Goal: Information Seeking & Learning: Learn about a topic

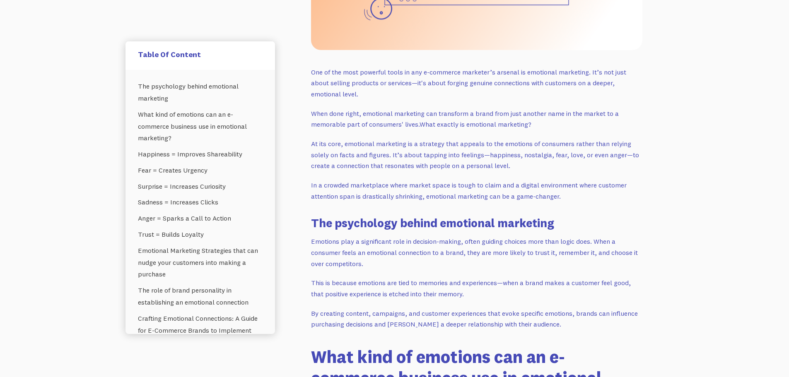
scroll to position [414, 0]
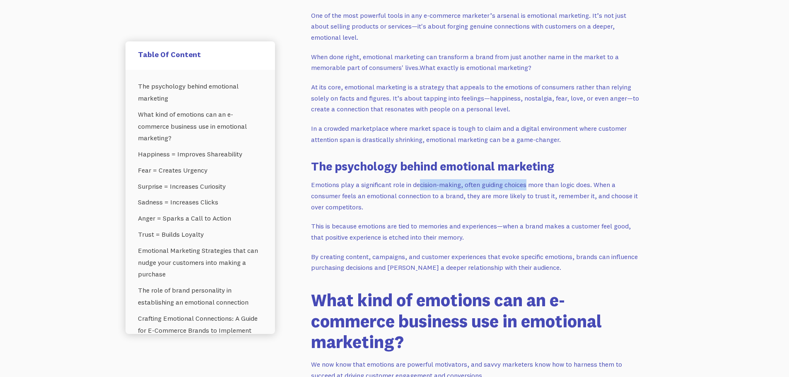
drag, startPoint x: 418, startPoint y: 184, endPoint x: 526, endPoint y: 187, distance: 108.2
click at [526, 187] on p "Emotions play a significant role in decision-making, often guiding choices more…" at bounding box center [476, 195] width 331 height 33
drag, startPoint x: 470, startPoint y: 201, endPoint x: 425, endPoint y: 203, distance: 45.2
click at [468, 201] on p "Emotions play a significant role in decision-making, often guiding choices more…" at bounding box center [476, 195] width 331 height 33
drag, startPoint x: 390, startPoint y: 204, endPoint x: 308, endPoint y: 188, distance: 83.5
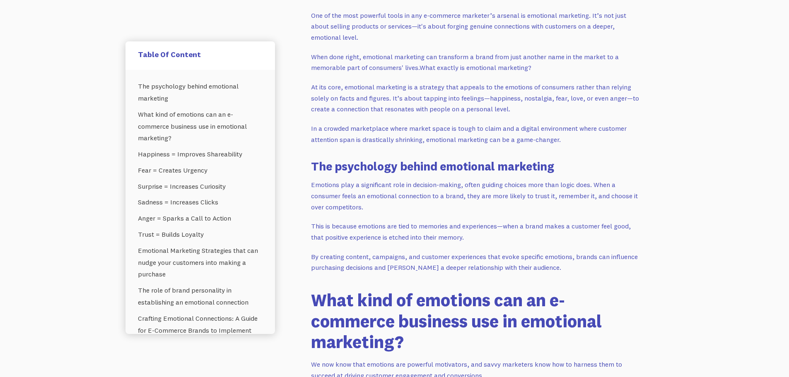
copy p "Emotions play a significant role in decision-making, often guiding choices more…"
click at [348, 205] on p "Emotions play a significant role in decision-making, often guiding choices more…" at bounding box center [476, 195] width 331 height 33
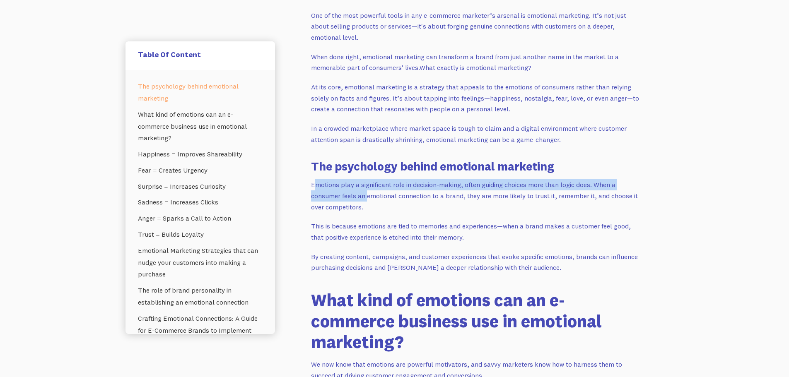
drag, startPoint x: 367, startPoint y: 201, endPoint x: 314, endPoint y: 180, distance: 56.2
click at [314, 180] on p "Emotions play a significant role in decision-making, often guiding choices more…" at bounding box center [476, 195] width 331 height 33
click at [336, 189] on p "Emotions play a significant role in decision-making, often guiding choices more…" at bounding box center [476, 195] width 331 height 33
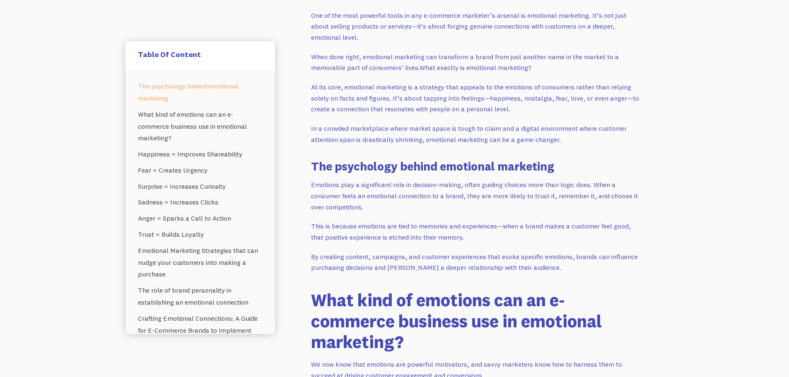
click at [375, 205] on p "Emotions play a significant role in decision-making, often guiding choices more…" at bounding box center [476, 195] width 331 height 33
drag, startPoint x: 377, startPoint y: 207, endPoint x: 303, endPoint y: 182, distance: 77.9
copy p "Emotions play a significant role in decision-making, often guiding choices more…"
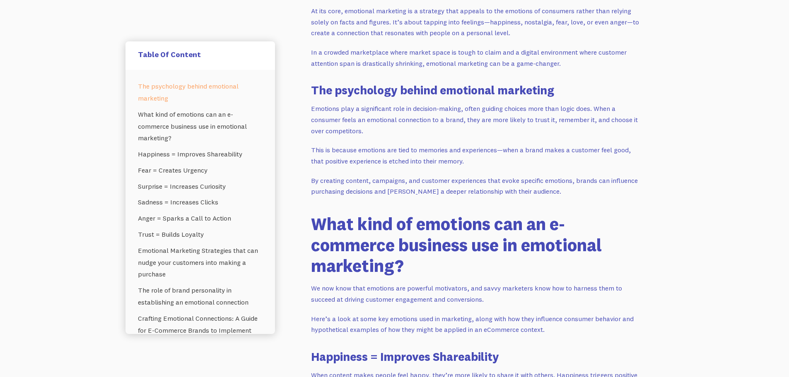
scroll to position [497, 0]
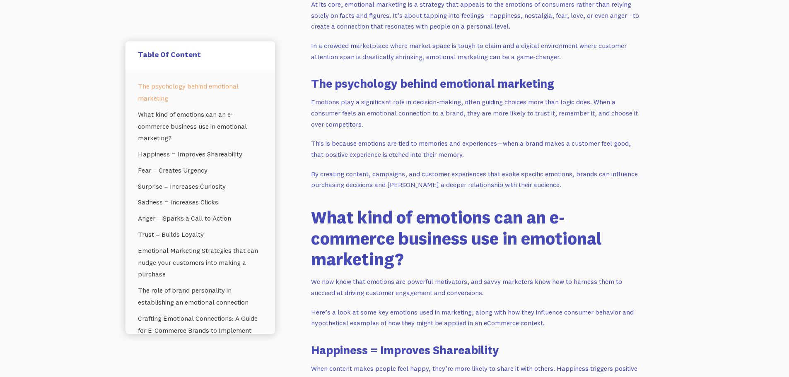
click at [406, 146] on p "This is because emotions are tied to memories and experiences—when a brand make…" at bounding box center [476, 149] width 331 height 22
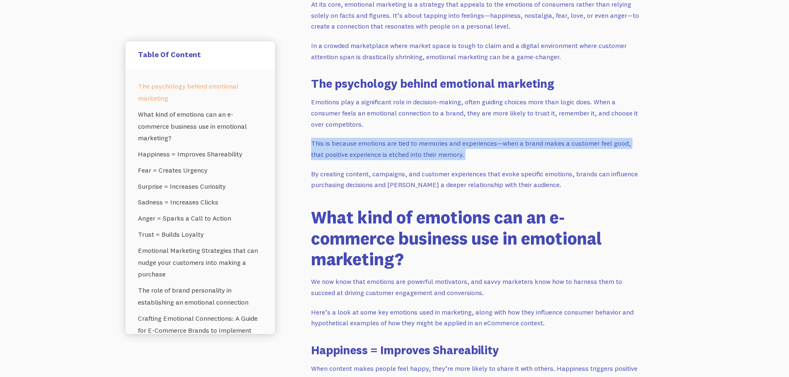
click at [406, 146] on p "This is because emotions are tied to memories and experiences—when a brand make…" at bounding box center [476, 149] width 331 height 22
copy p "This is because emotions are tied to memories and experiences—when a brand make…"
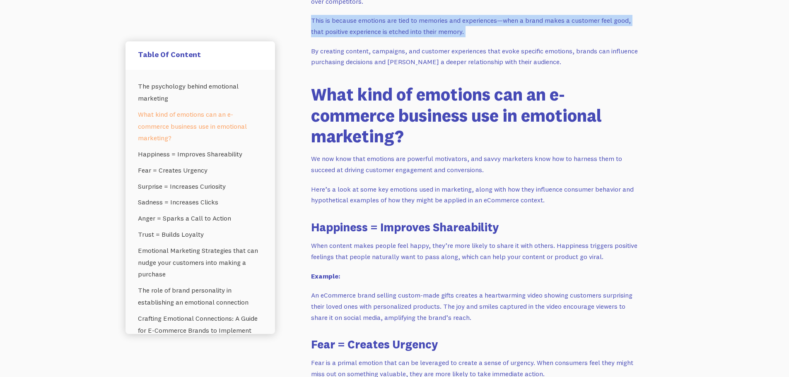
scroll to position [621, 0]
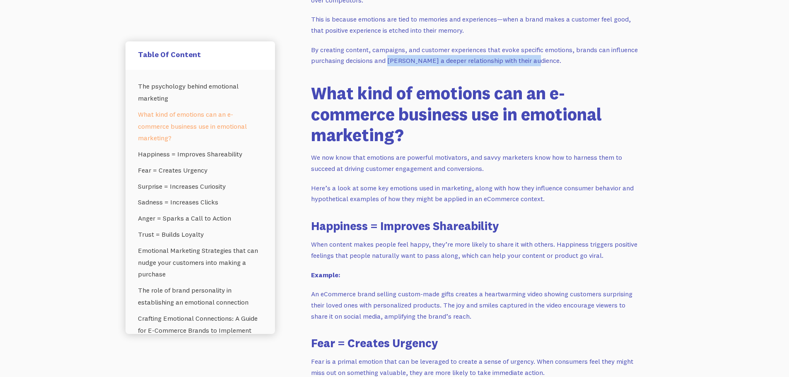
drag, startPoint x: 534, startPoint y: 63, endPoint x: 387, endPoint y: 62, distance: 146.6
click at [387, 62] on p "By creating content, campaigns, and customer experiences that evoke specific em…" at bounding box center [476, 55] width 331 height 22
copy p "[PERSON_NAME] a deeper relationship with their audience."
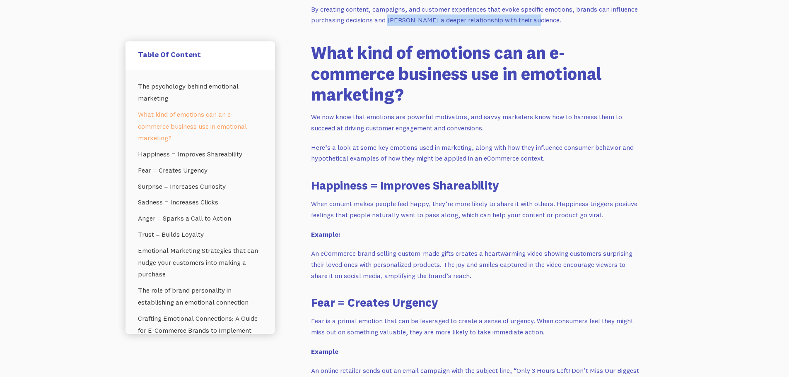
scroll to position [663, 0]
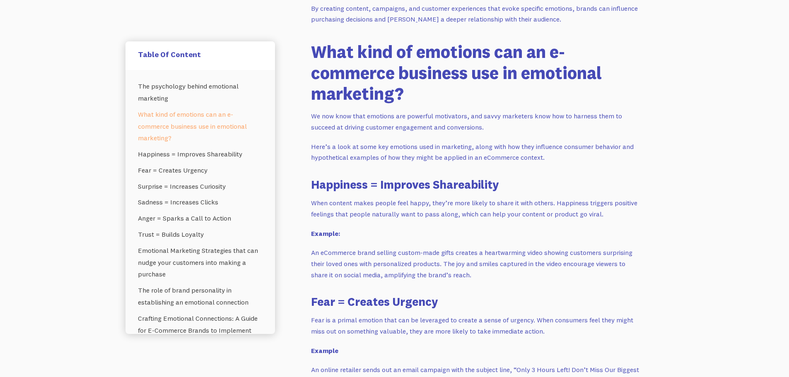
click at [322, 69] on h2 "What kind of emotions can an e-commerce business use in emotional marketing?" at bounding box center [476, 72] width 331 height 63
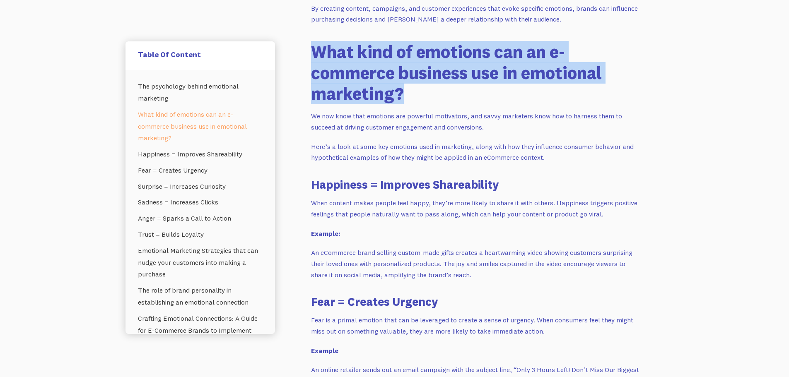
drag, startPoint x: 314, startPoint y: 53, endPoint x: 415, endPoint y: 87, distance: 107.0
click at [415, 87] on h2 "What kind of emotions can an e-commerce business use in emotional marketing?" at bounding box center [476, 72] width 331 height 63
copy h2 "What kind of emotions can an e-commerce business use in emotional marketing?"
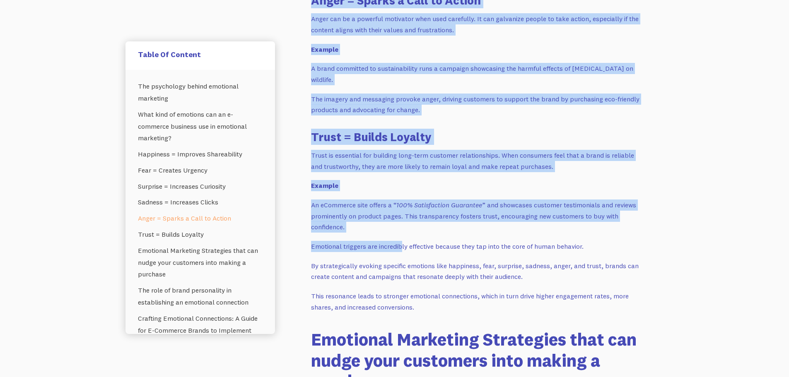
scroll to position [1326, 0]
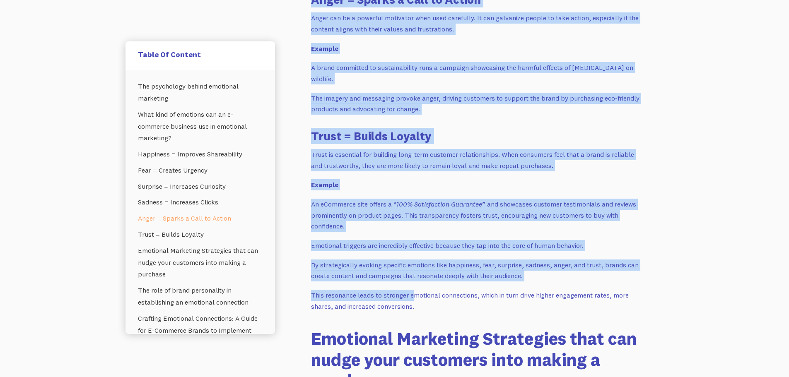
drag, startPoint x: 310, startPoint y: 187, endPoint x: 412, endPoint y: 297, distance: 150.1
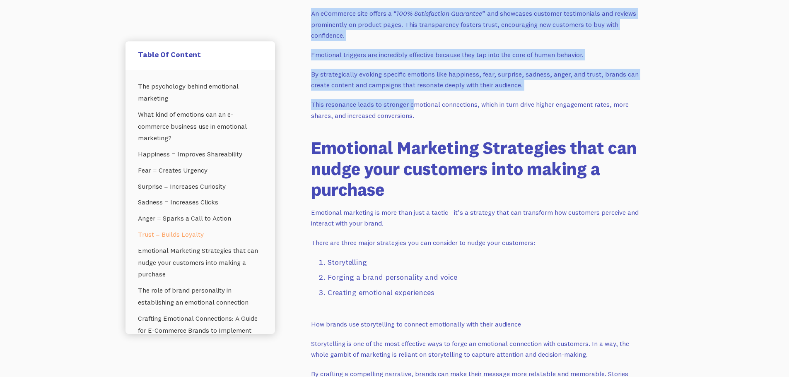
scroll to position [1533, 0]
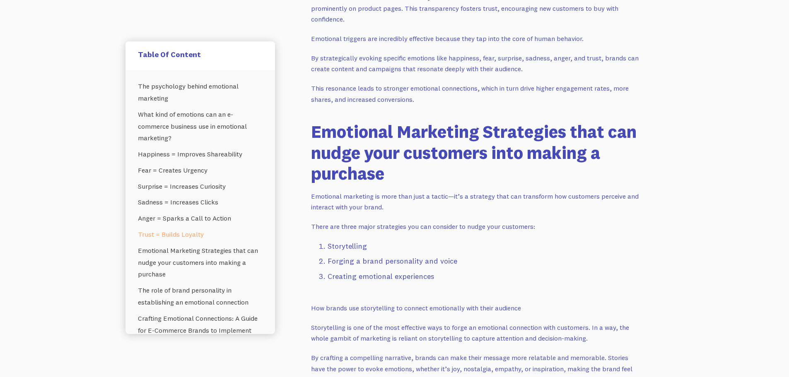
click at [394, 262] on li "Forging a brand personality and voice" at bounding box center [485, 262] width 315 height 12
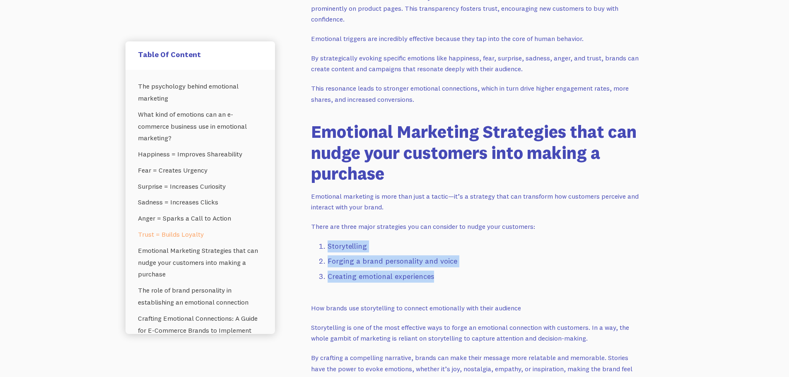
drag, startPoint x: 440, startPoint y: 277, endPoint x: 317, endPoint y: 242, distance: 127.5
click at [317, 242] on ol "Storytelling Forging a brand personality and voice Creating emotional experienc…" at bounding box center [476, 264] width 331 height 46
copy ol "Storytelling Forging a brand personality and voice Creating emotional experienc…"
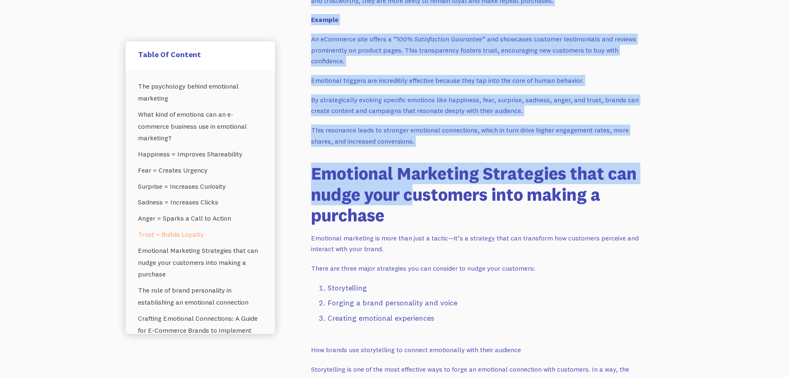
scroll to position [1491, 0]
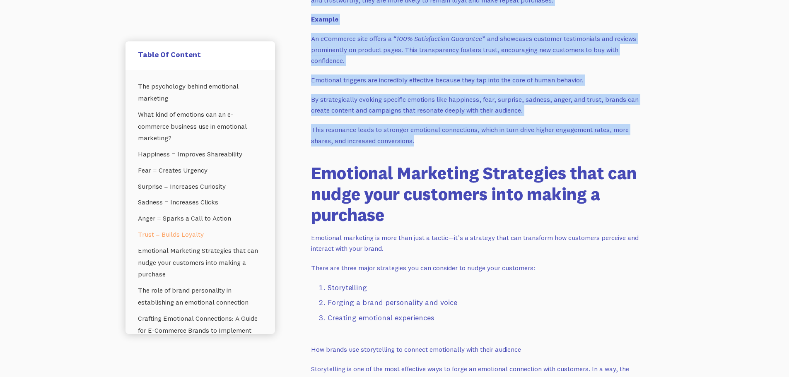
drag, startPoint x: 311, startPoint y: 140, endPoint x: 420, endPoint y: 140, distance: 108.9
copy div "Loremipsu = Dolorsit Ametconsecte Adip elitsed doeiu tempor inci utlab, etdo’ma…"
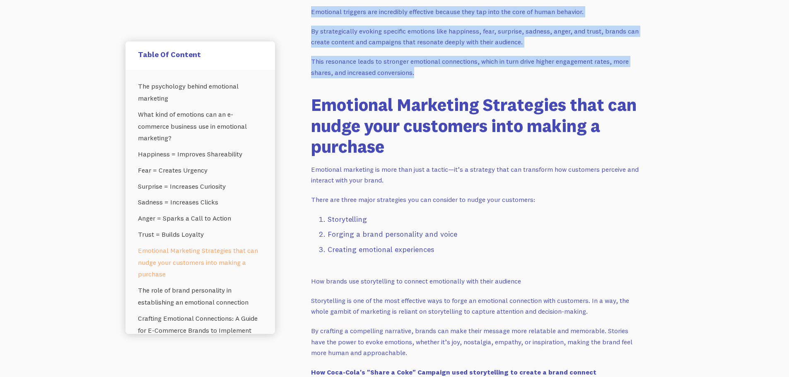
scroll to position [1574, 0]
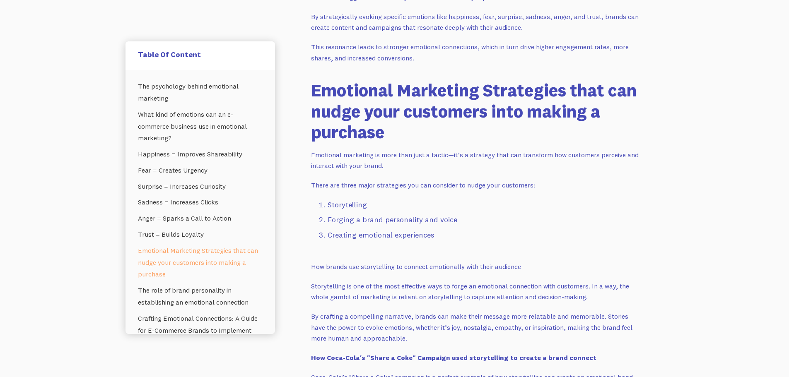
click at [358, 227] on ol "Storytelling Forging a brand personality and voice Creating emotional experienc…" at bounding box center [476, 222] width 331 height 46
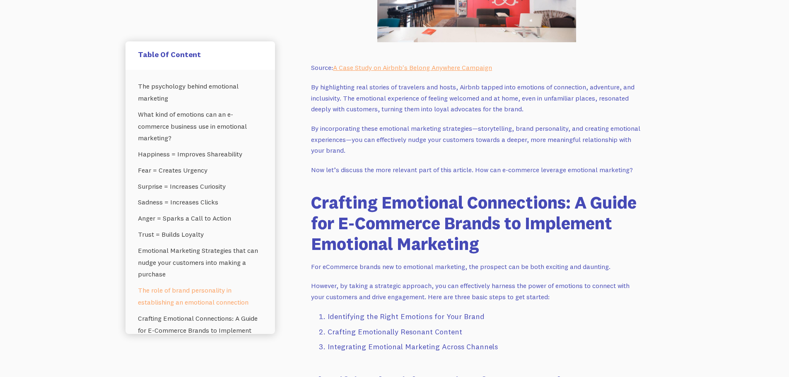
scroll to position [2817, 0]
